Goal: Browse casually

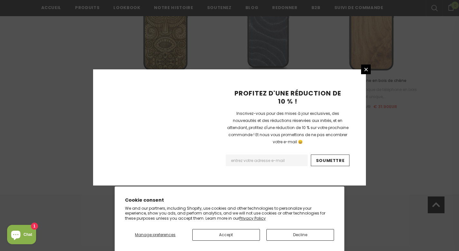
scroll to position [768, 0]
